Goal: Entertainment & Leisure: Browse casually

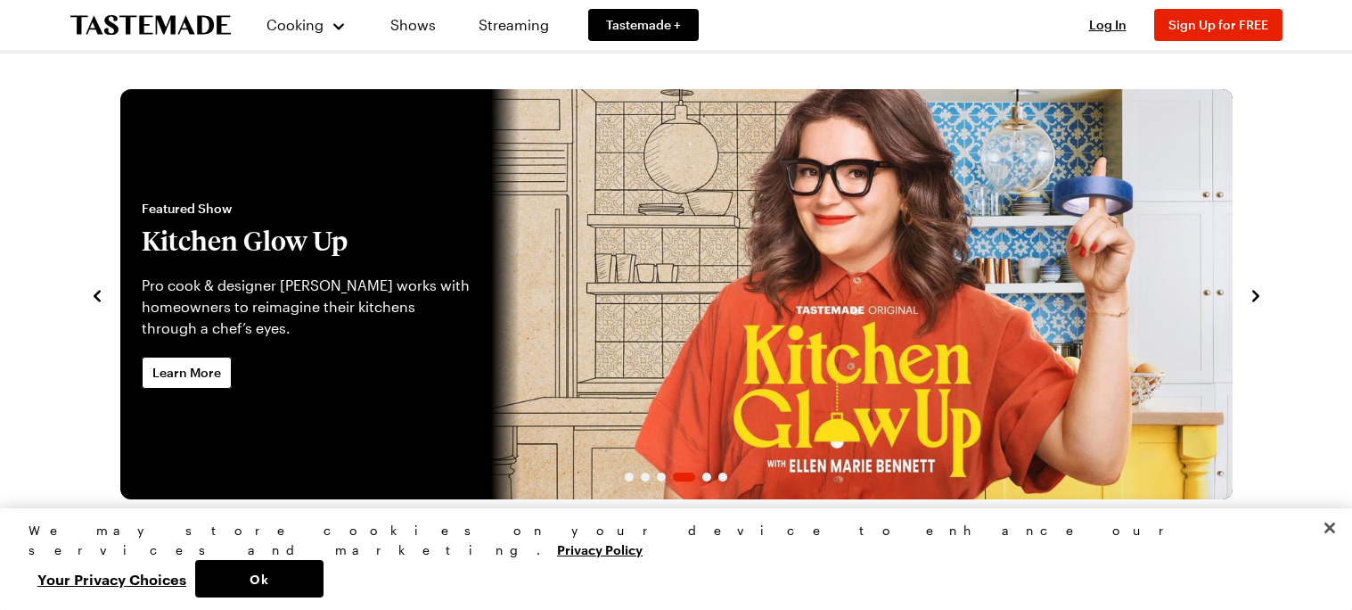
click at [1249, 301] on icon "navigate to next item" at bounding box center [1256, 296] width 18 height 18
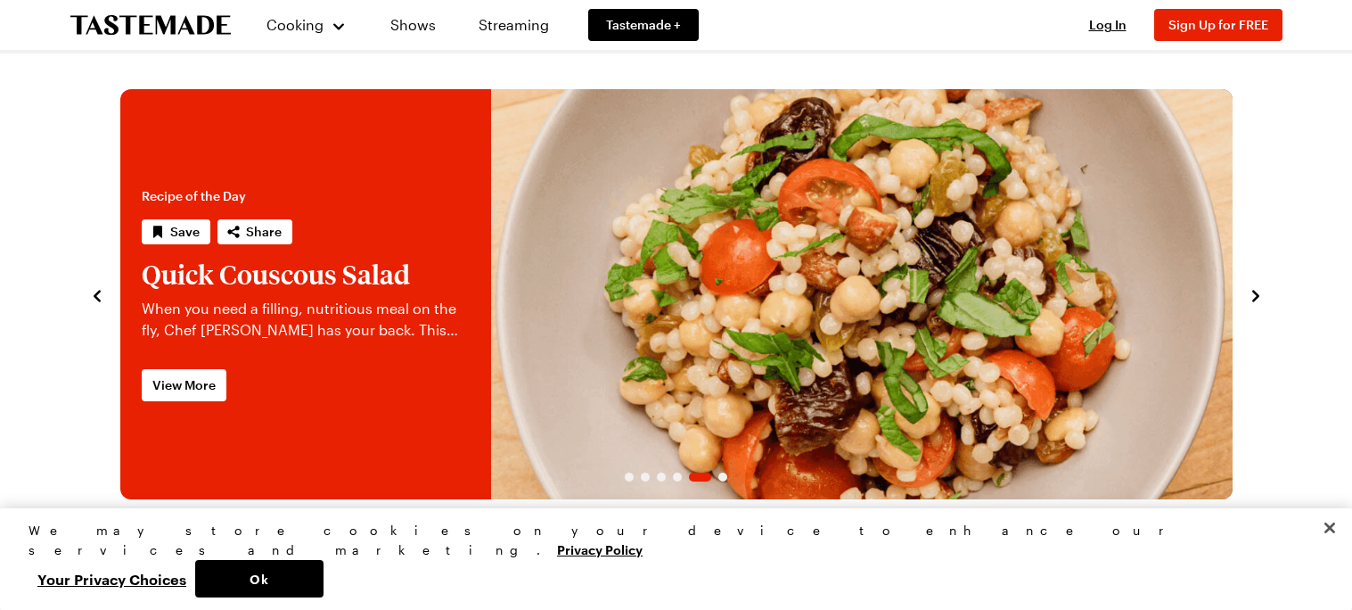
click at [1249, 301] on icon "navigate to next item" at bounding box center [1256, 296] width 18 height 18
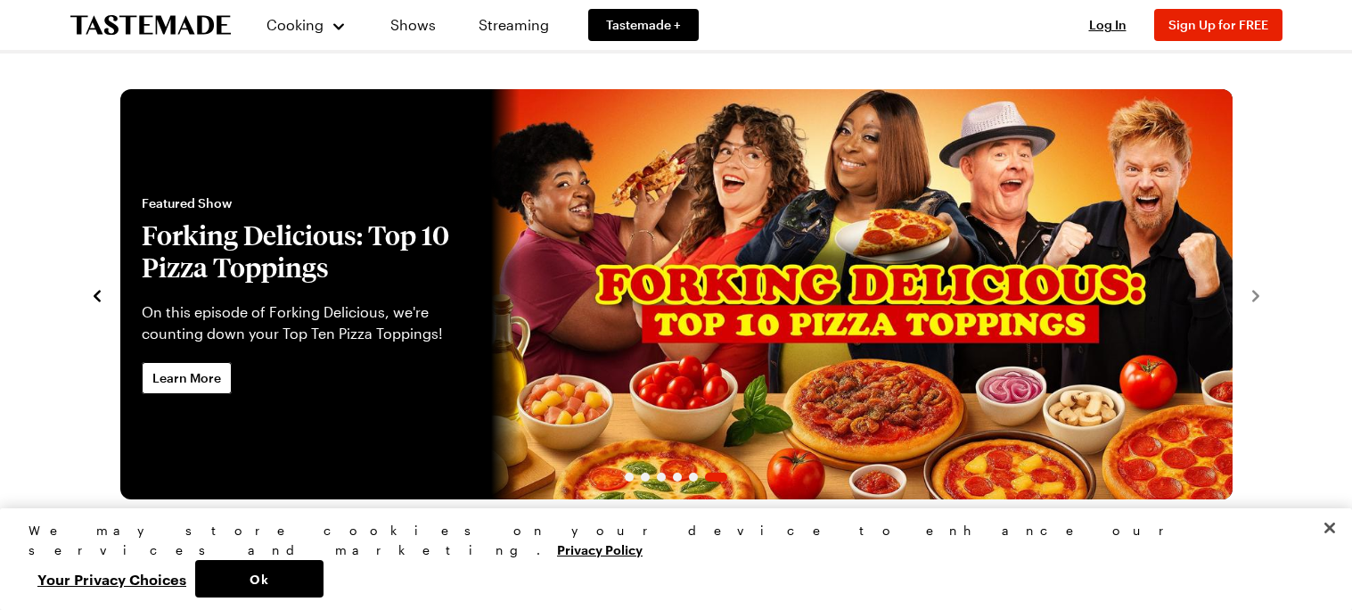
click at [95, 287] on icon "navigate to previous item" at bounding box center [97, 296] width 18 height 18
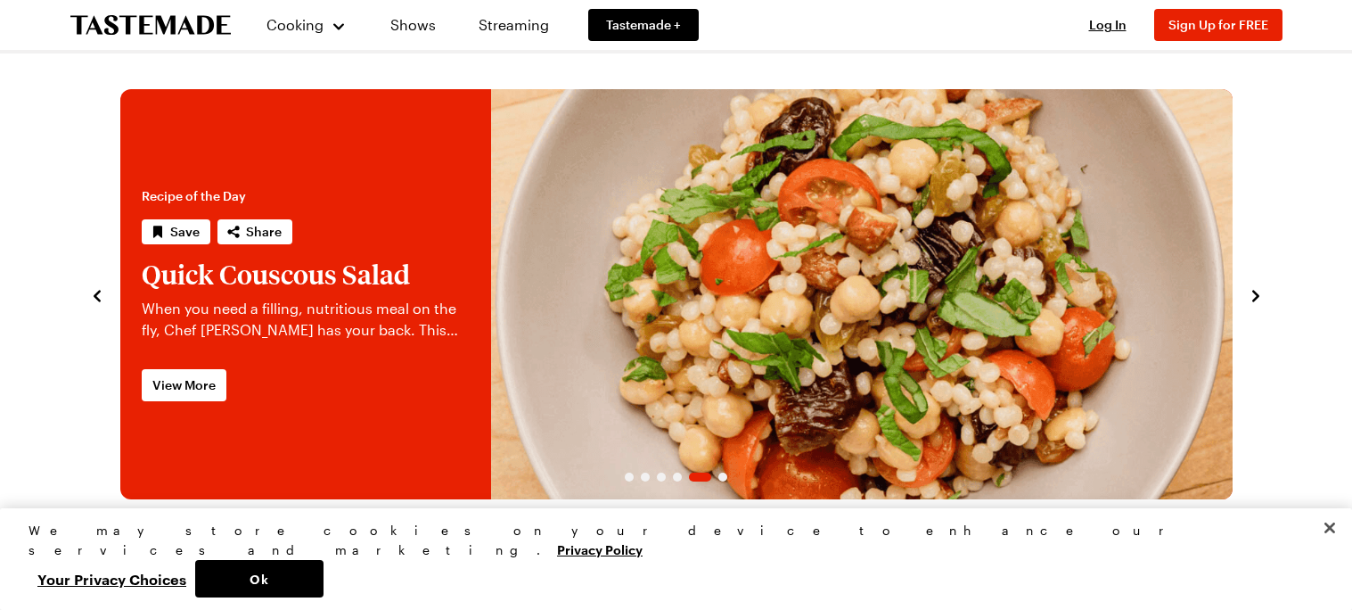
click at [95, 287] on icon "navigate to previous item" at bounding box center [97, 296] width 18 height 18
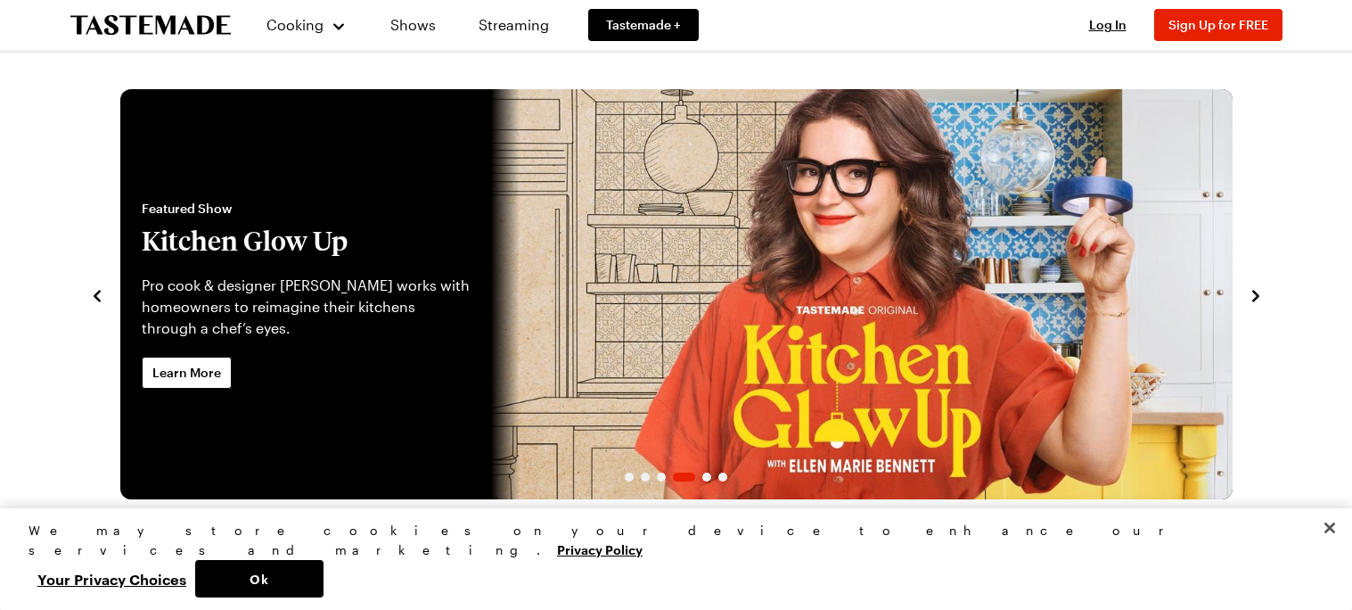
click at [95, 287] on icon "navigate to previous item" at bounding box center [97, 296] width 18 height 18
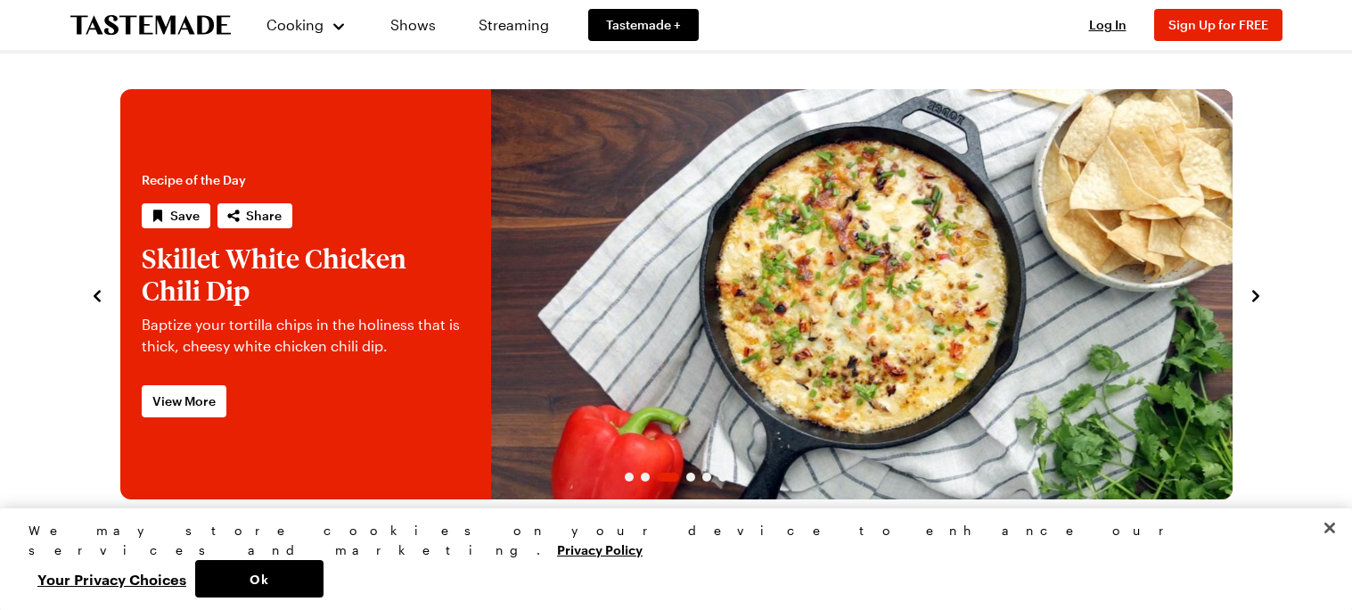
click at [95, 287] on icon "navigate to previous item" at bounding box center [97, 296] width 18 height 18
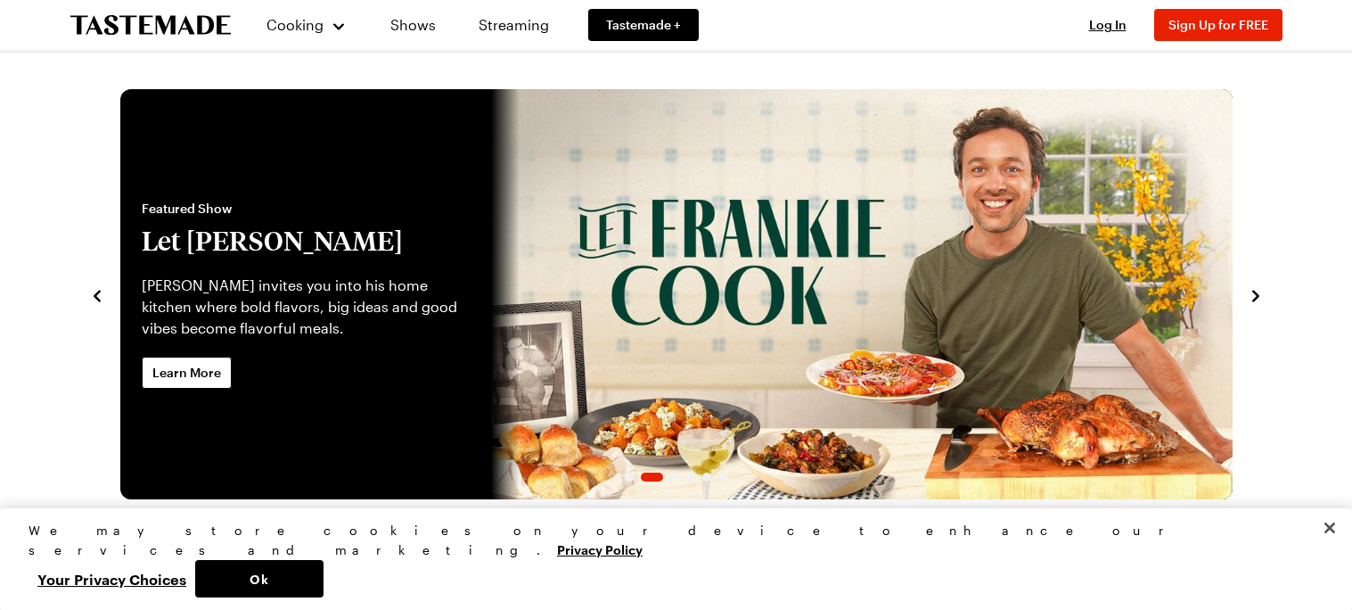
click at [95, 287] on icon "navigate to previous item" at bounding box center [97, 296] width 18 height 18
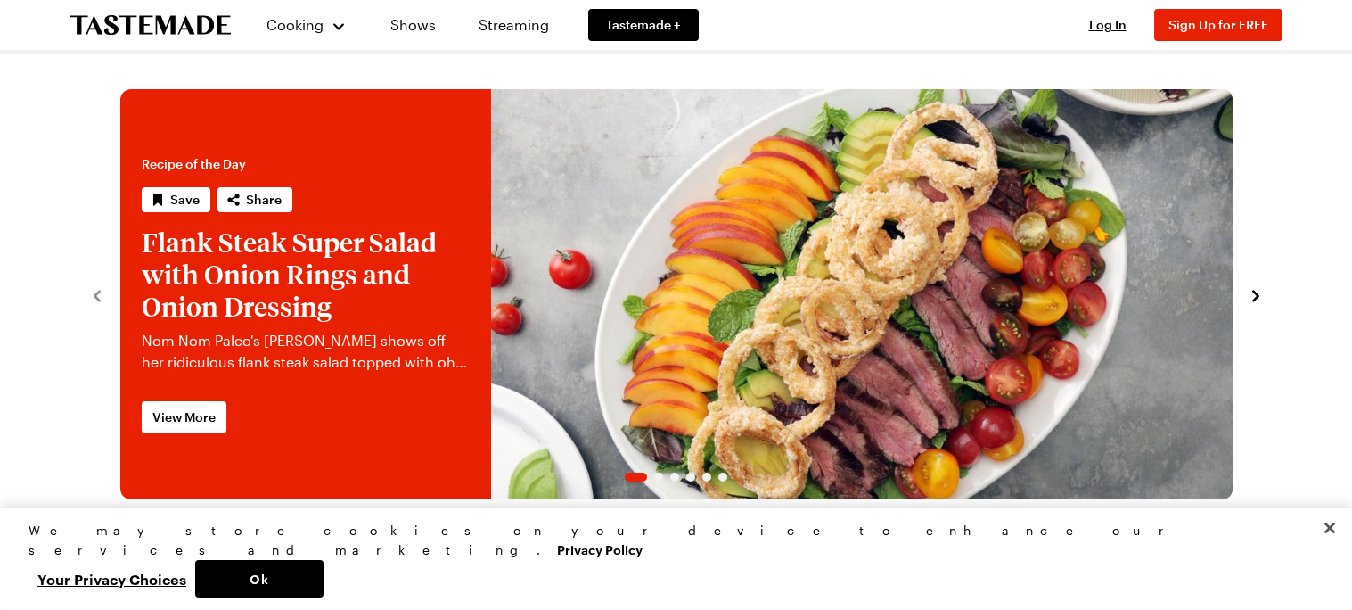
click at [1266, 302] on section "Recipe of the Day Save Share Flank Steak Super Salad with Onion Rings and Onion…" at bounding box center [676, 285] width 1212 height 428
click at [1258, 300] on icon "navigate to next item" at bounding box center [1256, 296] width 18 height 18
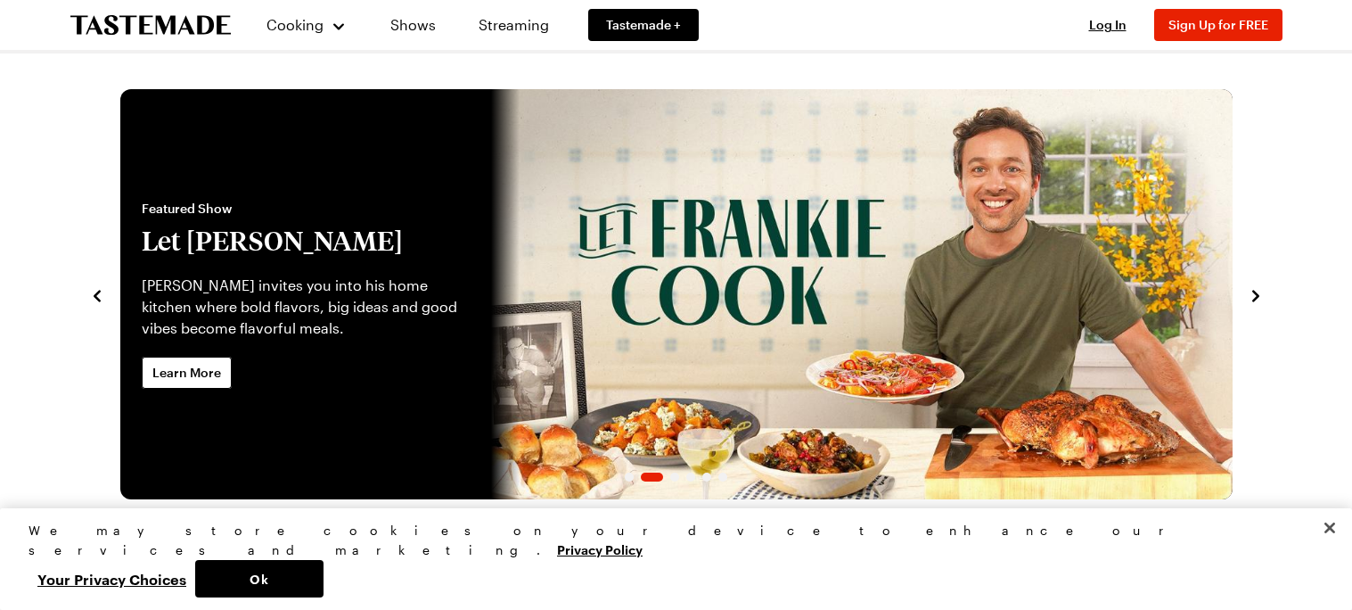
click at [95, 290] on icon "navigate to previous item" at bounding box center [97, 296] width 18 height 18
click at [193, 366] on span "Learn More" at bounding box center [186, 373] width 69 height 18
click at [1114, 27] on span "Log In" at bounding box center [1107, 24] width 37 height 15
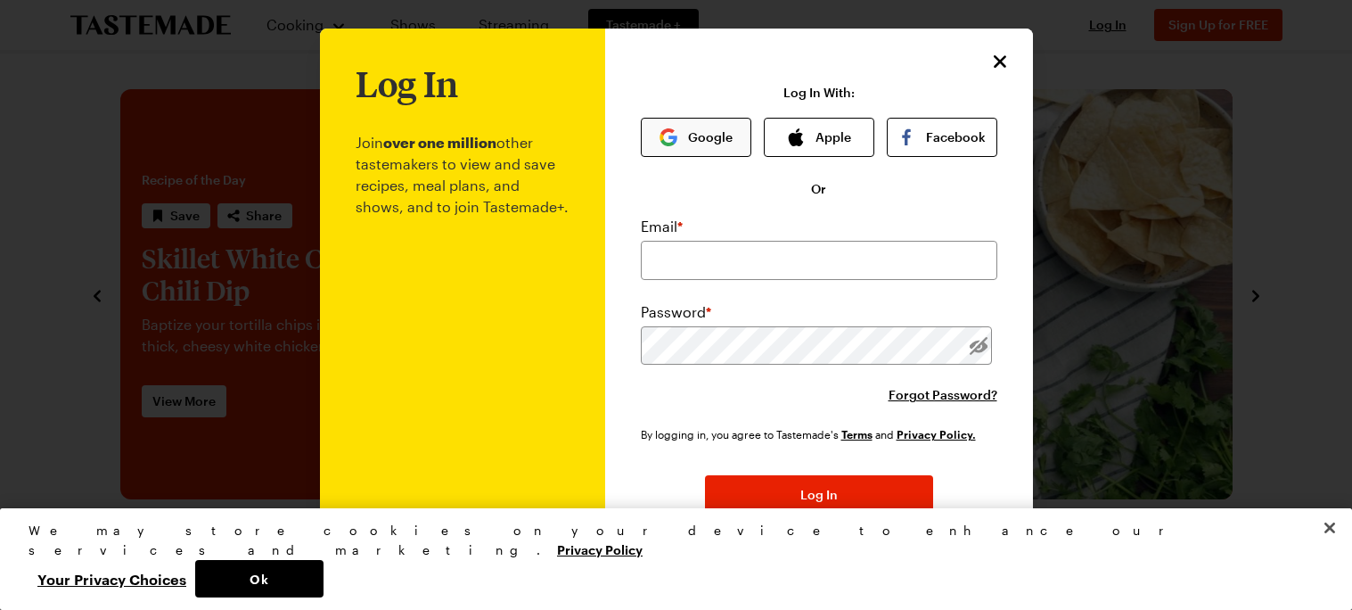
click at [684, 139] on button "Google" at bounding box center [696, 137] width 111 height 39
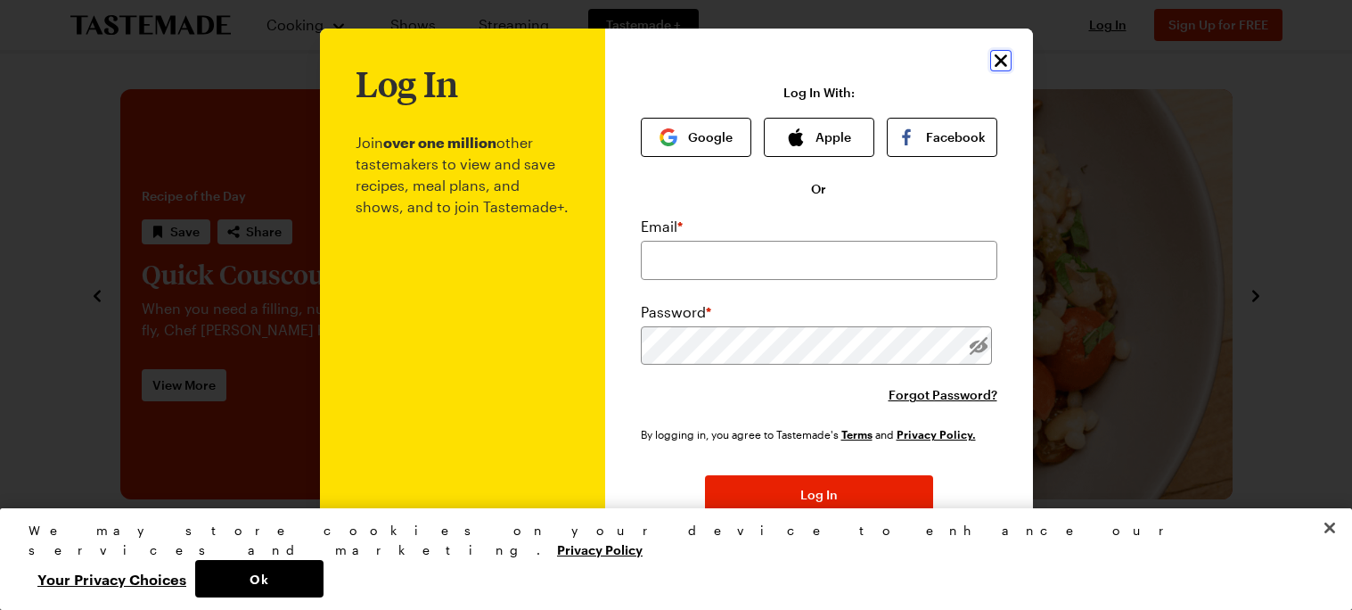
click at [997, 60] on icon "Close" at bounding box center [1000, 60] width 21 height 21
